Goal: Task Accomplishment & Management: Manage account settings

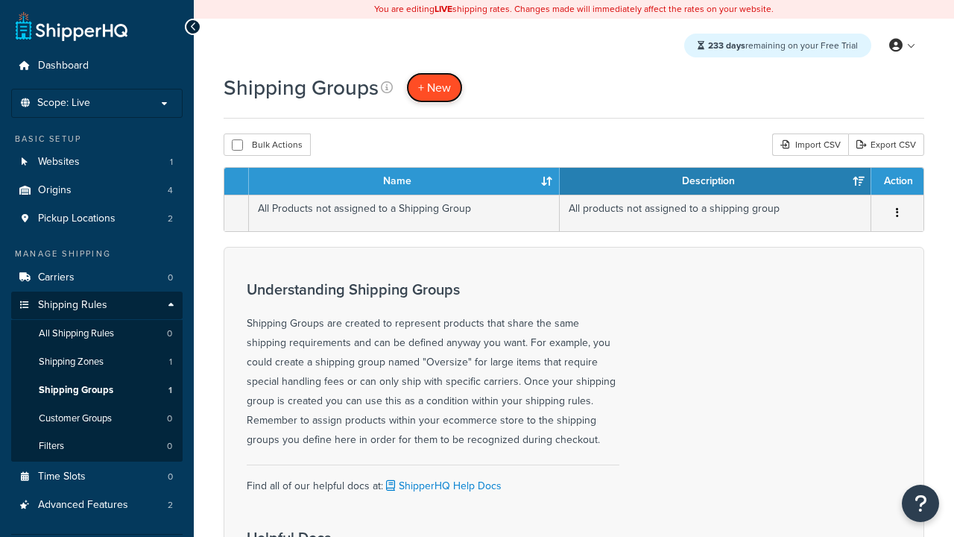
click at [435, 87] on span "+ New" at bounding box center [434, 87] width 33 height 17
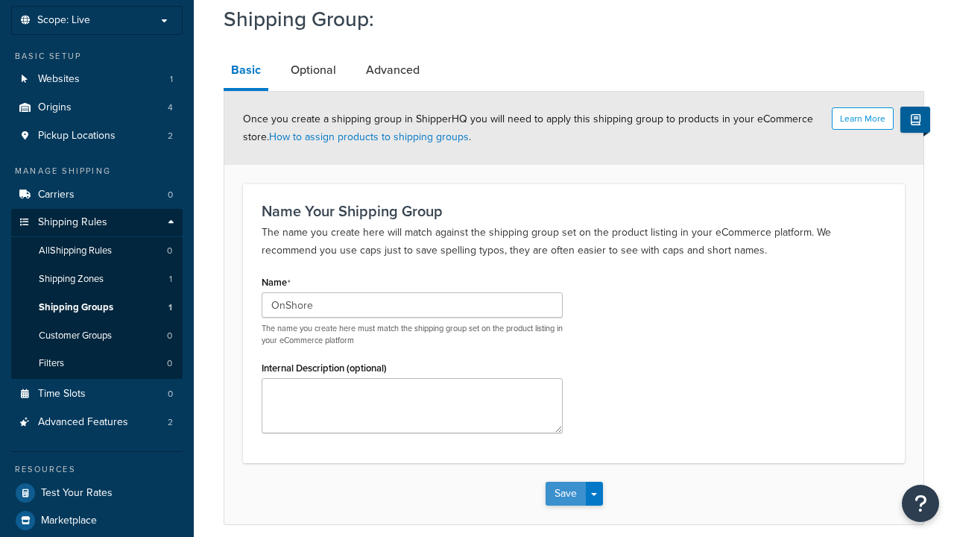
type input "OnShore"
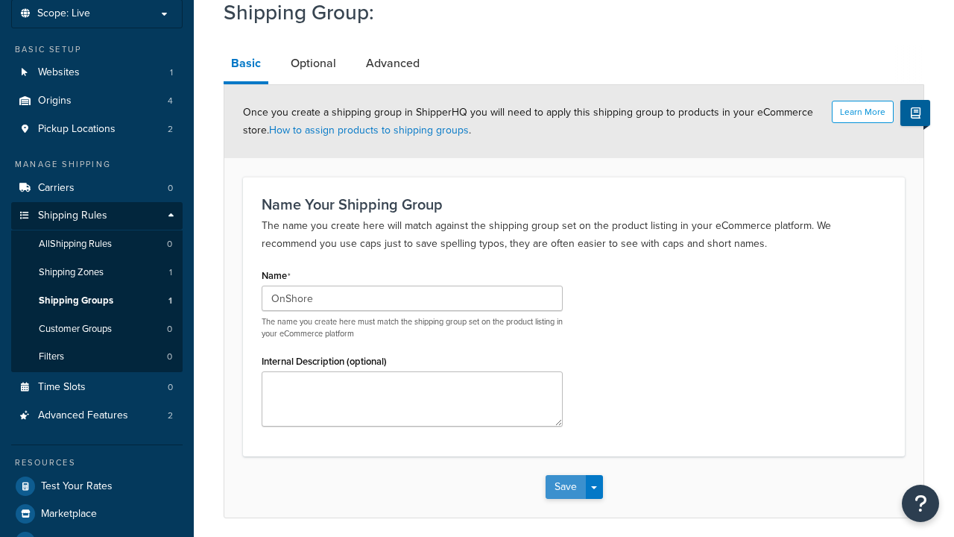
click at [565, 475] on button "Save" at bounding box center [566, 487] width 40 height 24
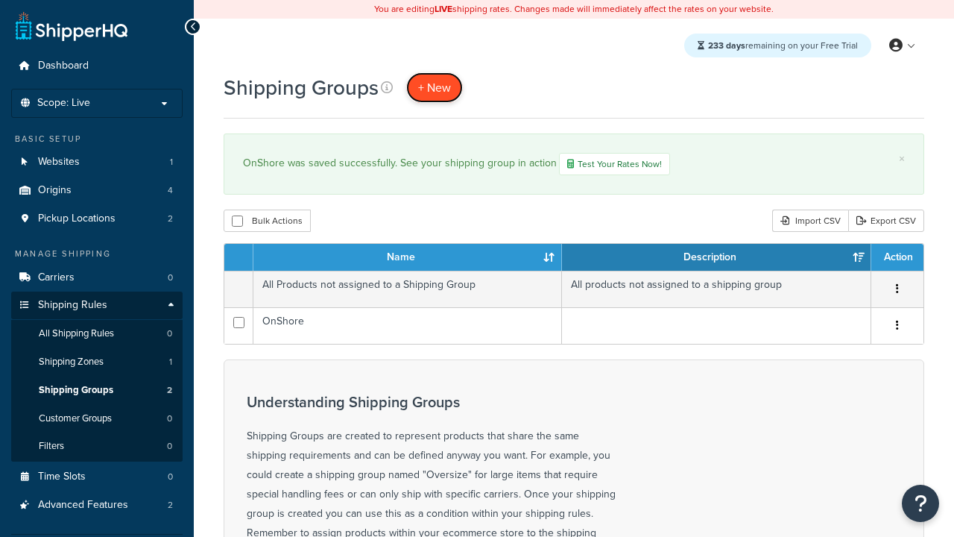
click at [435, 87] on span "+ New" at bounding box center [434, 87] width 33 height 17
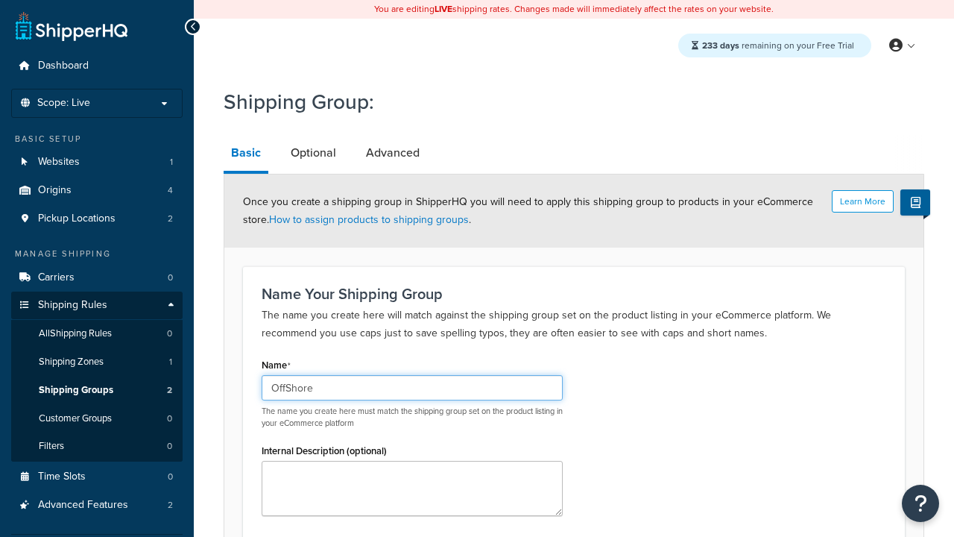
type input "OffShore"
type input "Small"
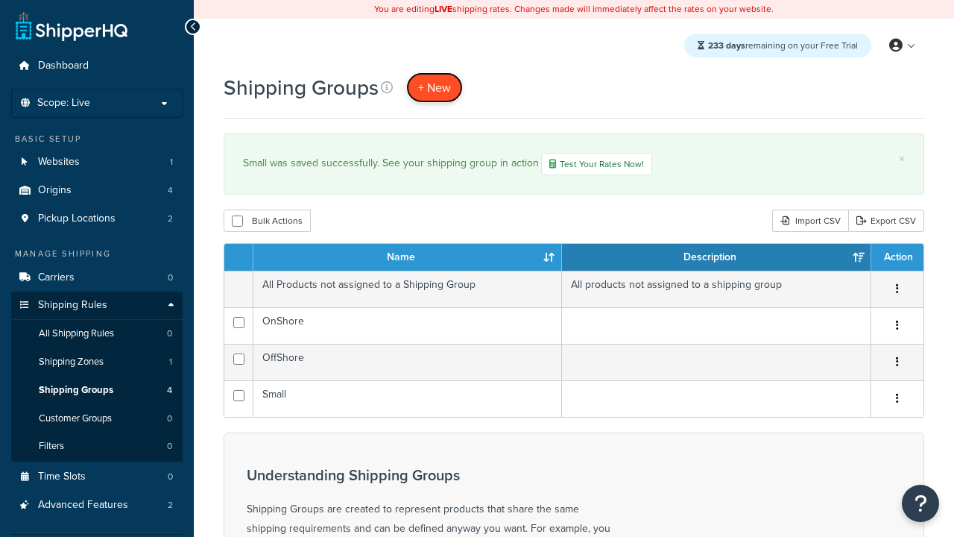
click at [435, 87] on span "+ New" at bounding box center [434, 87] width 33 height 17
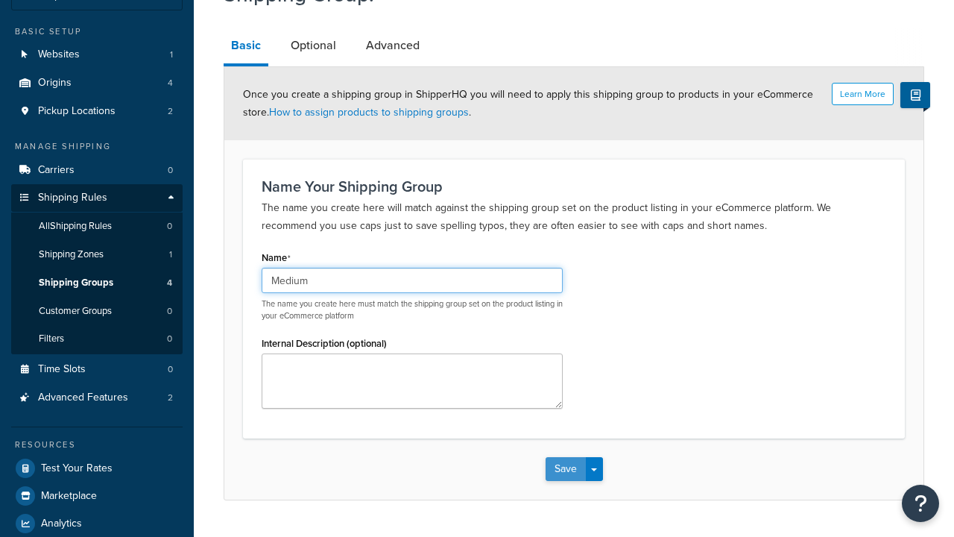
type input "Medium"
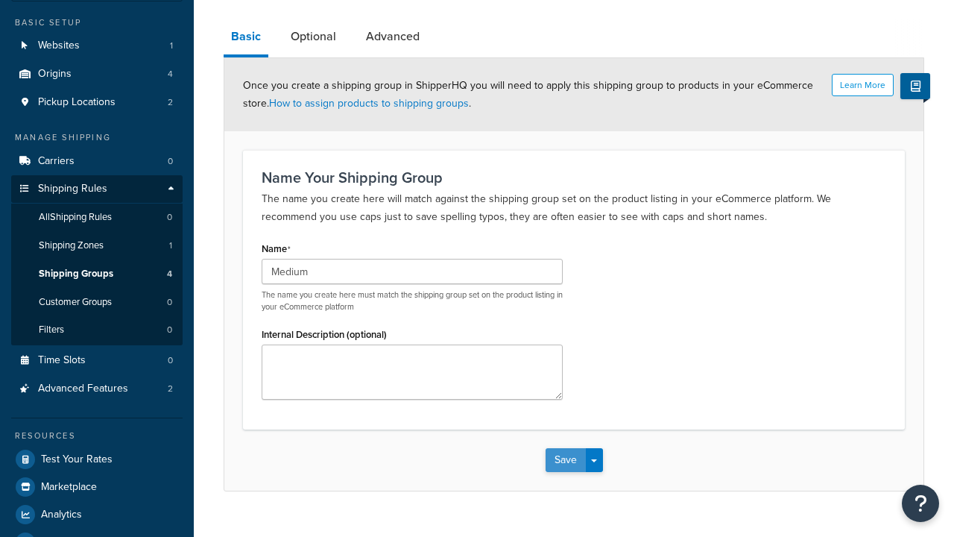
click at [565, 448] on button "Save" at bounding box center [566, 460] width 40 height 24
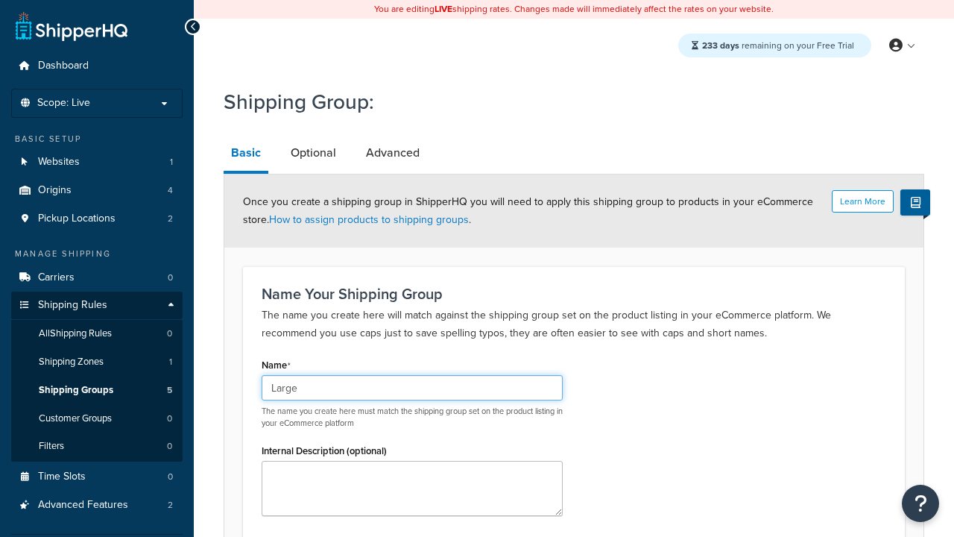
type input "Large"
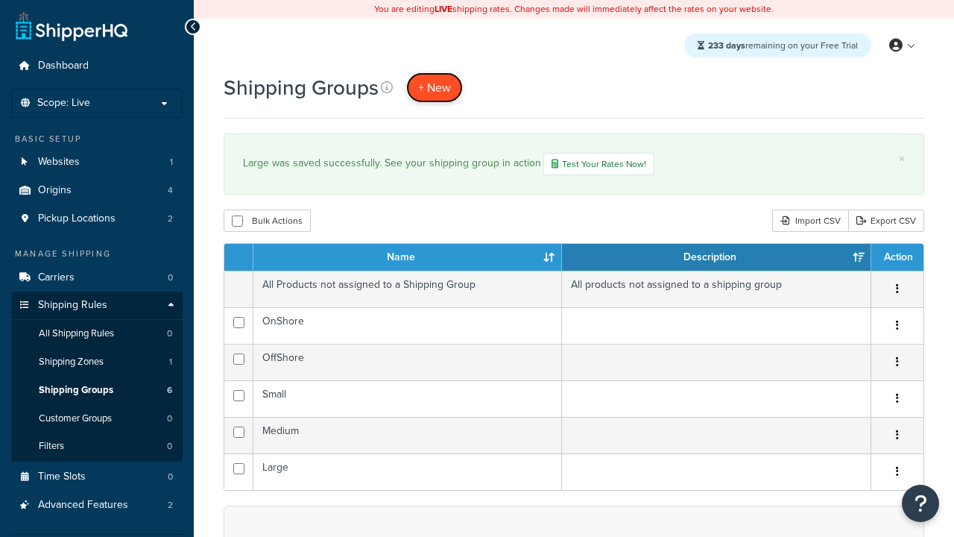
click at [435, 87] on span "+ New" at bounding box center [434, 87] width 33 height 17
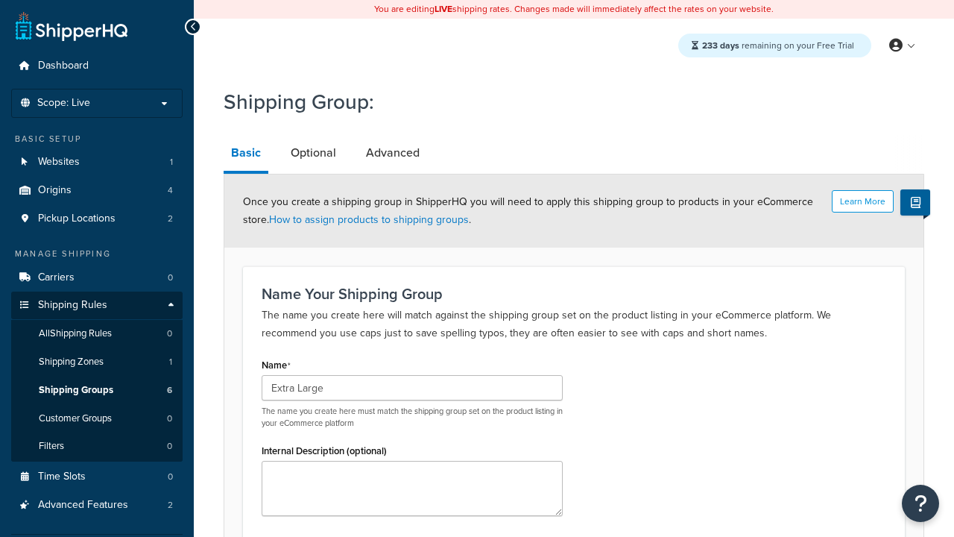
type input "Extra Large"
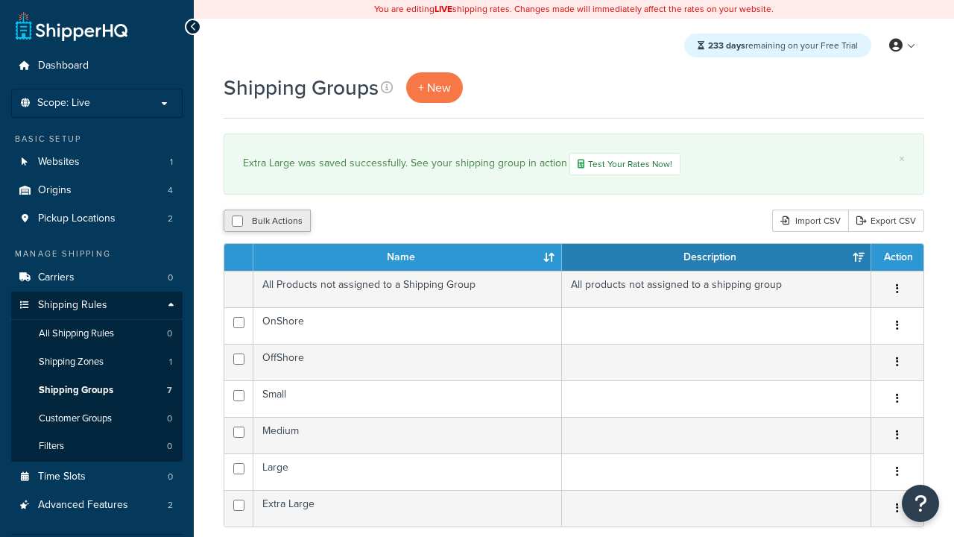
click at [267, 222] on button "Bulk Actions" at bounding box center [267, 221] width 87 height 22
checkbox input "true"
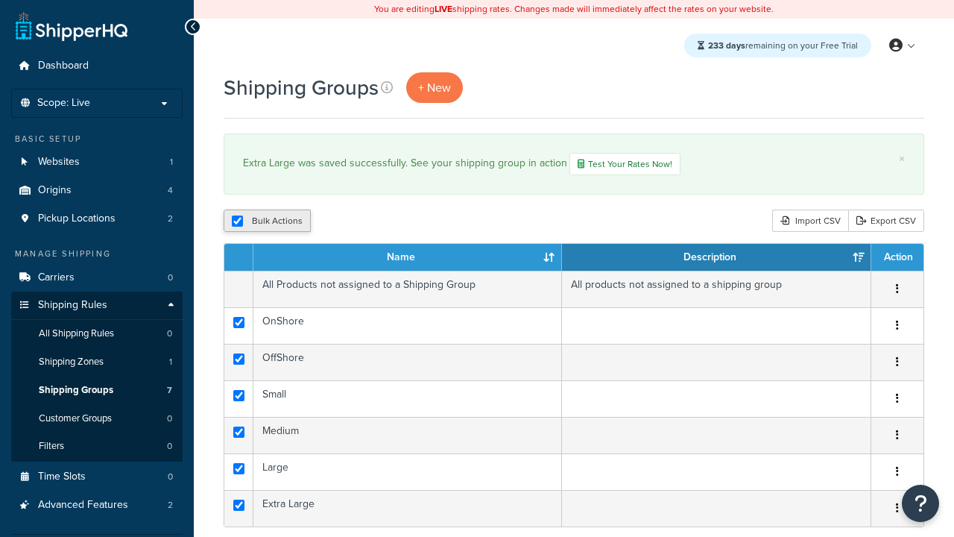
checkbox input "true"
click at [0, 0] on button "Duplicate" at bounding box center [0, 0] width 0 height 0
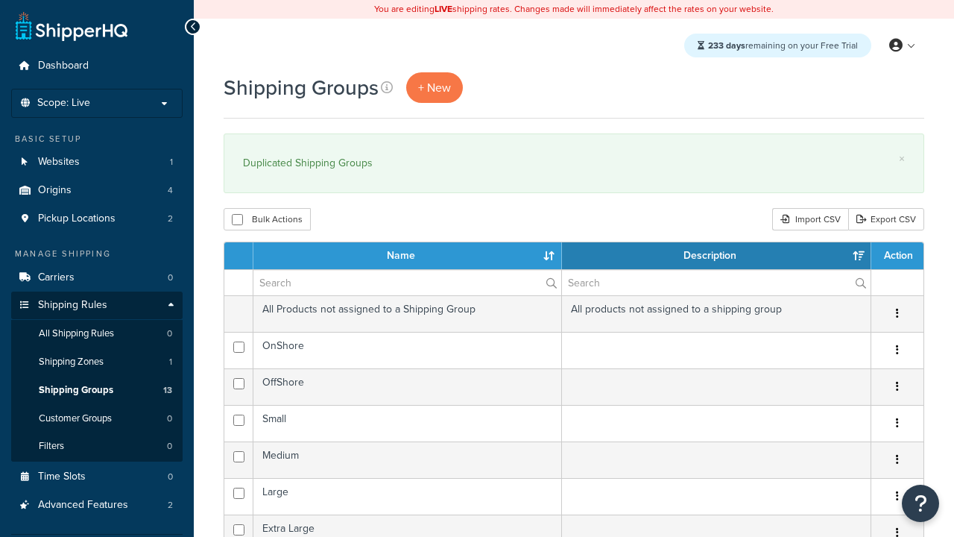
select select "15"
